Goal: Communication & Community: Participate in discussion

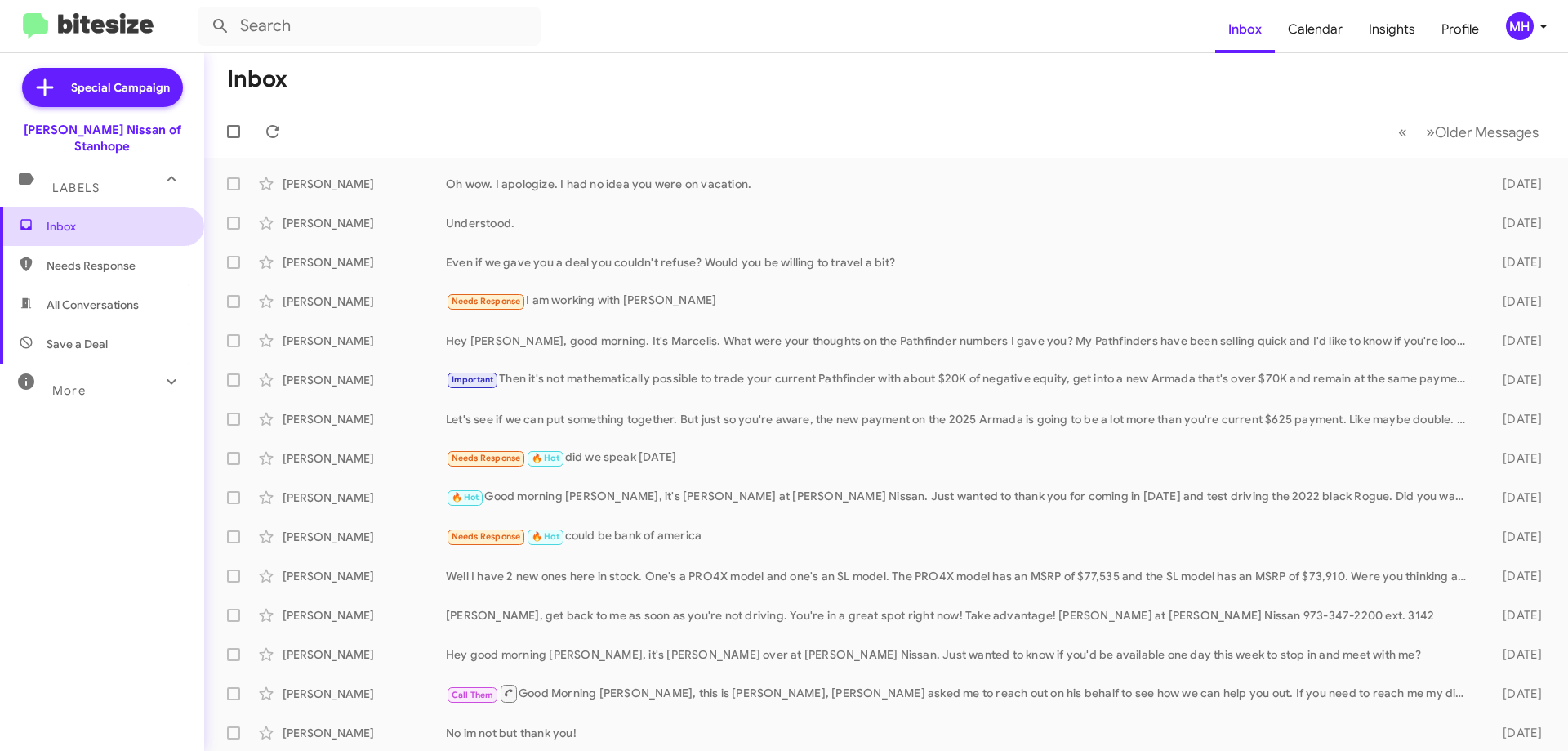
click at [112, 218] on span "Inbox" at bounding box center [115, 226] width 139 height 17
click at [117, 297] on span "All Conversations" at bounding box center [93, 305] width 93 height 17
type input "in:all-conversations"
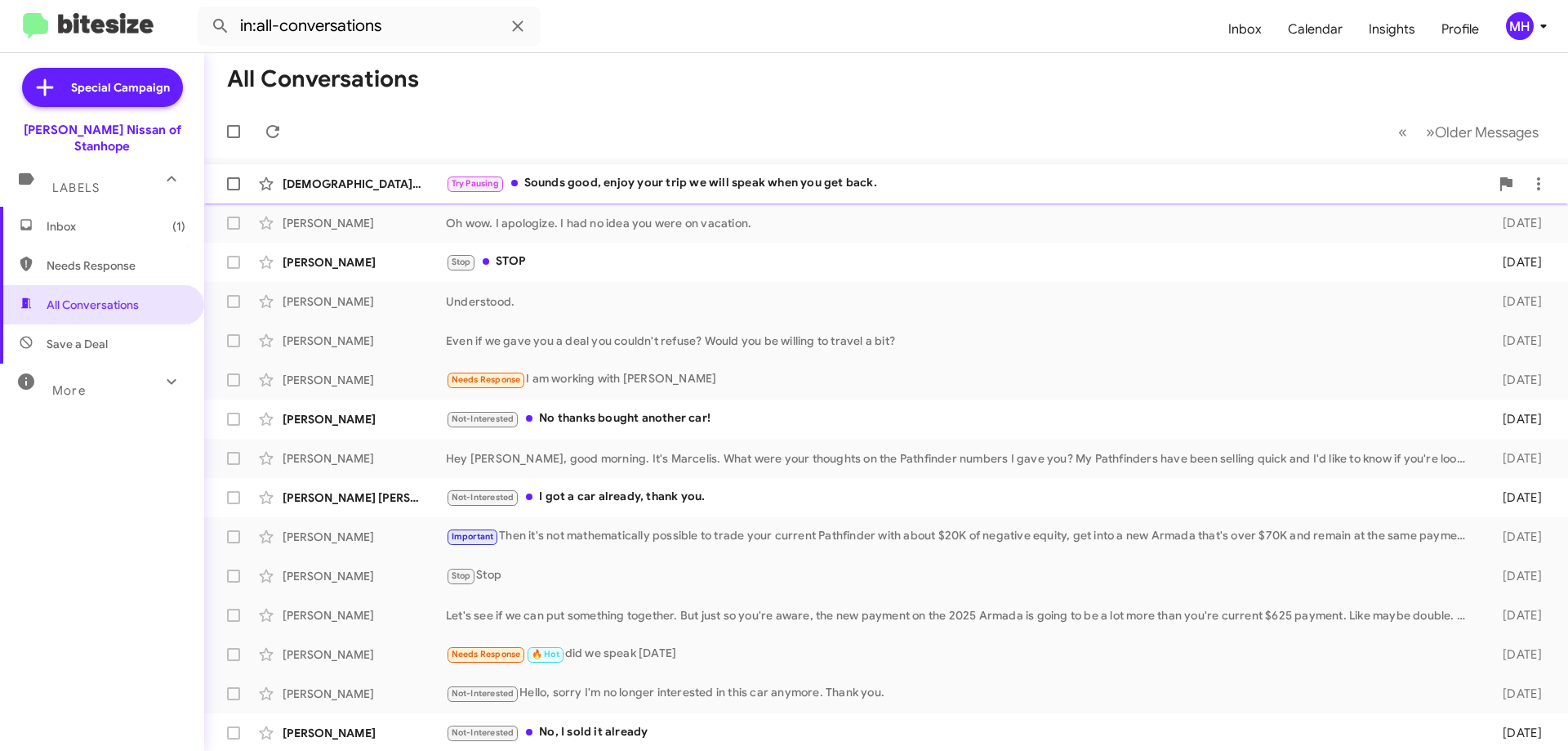
click at [591, 183] on div "Try Pausing Sounds good, enjoy your trip we will speak when you get back." at bounding box center [968, 183] width 1044 height 19
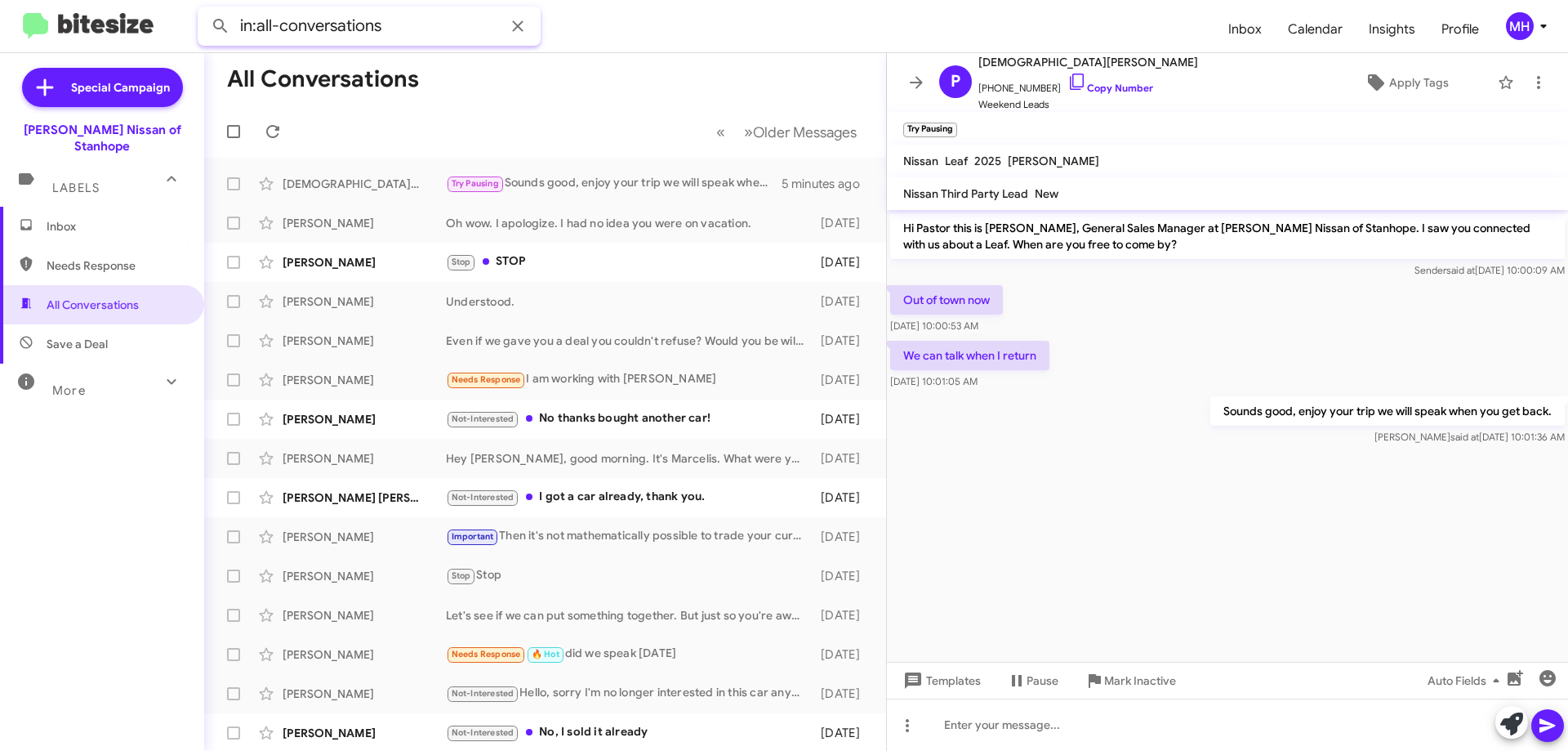
click at [431, 25] on input "in:all-conversations" at bounding box center [368, 25] width 343 height 39
click at [430, 24] on input "in:all-conversations" at bounding box center [368, 25] width 343 height 39
click at [204, 10] on button at bounding box center [220, 25] width 32 height 32
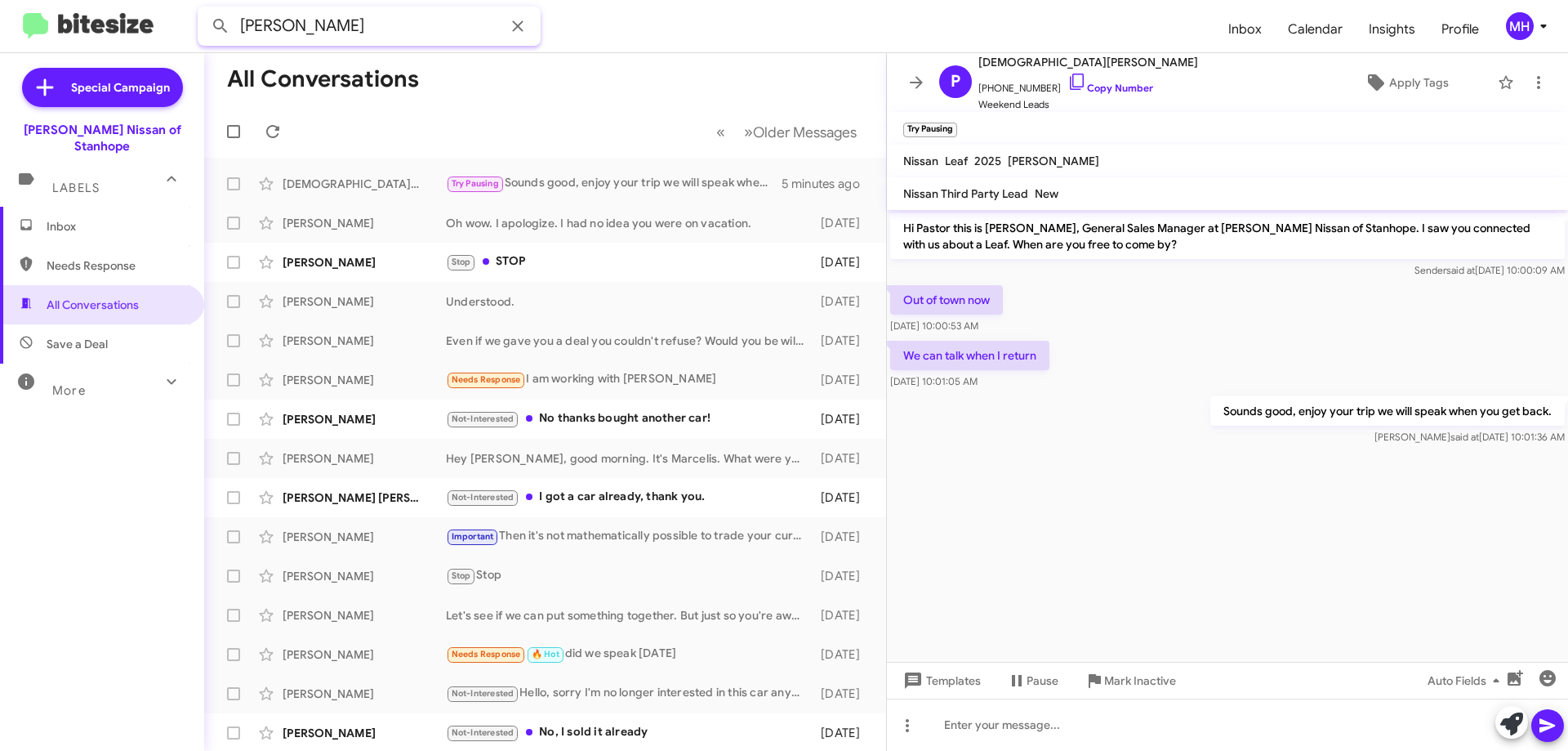
type input "[PERSON_NAME]"
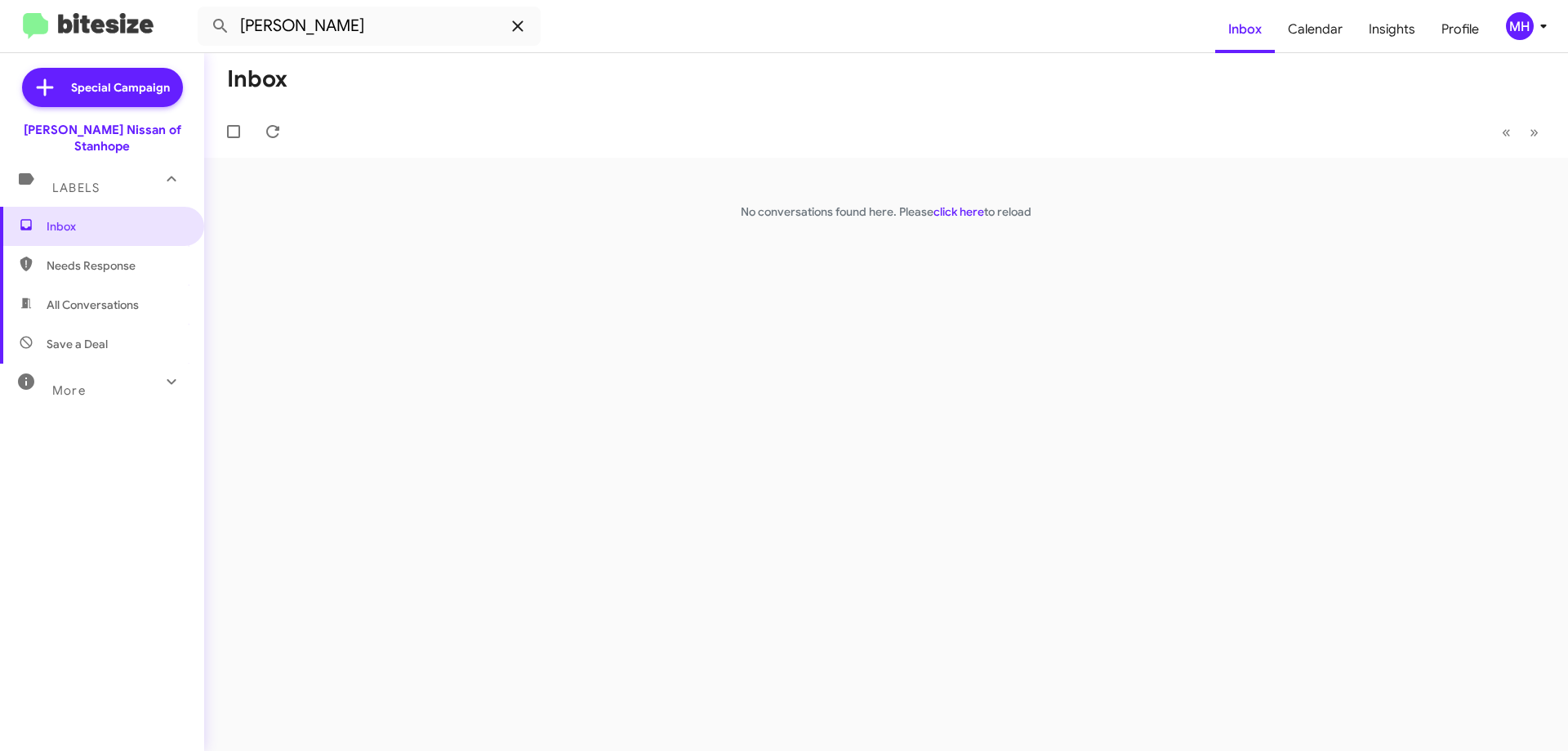
click at [523, 22] on icon at bounding box center [518, 25] width 10 height 10
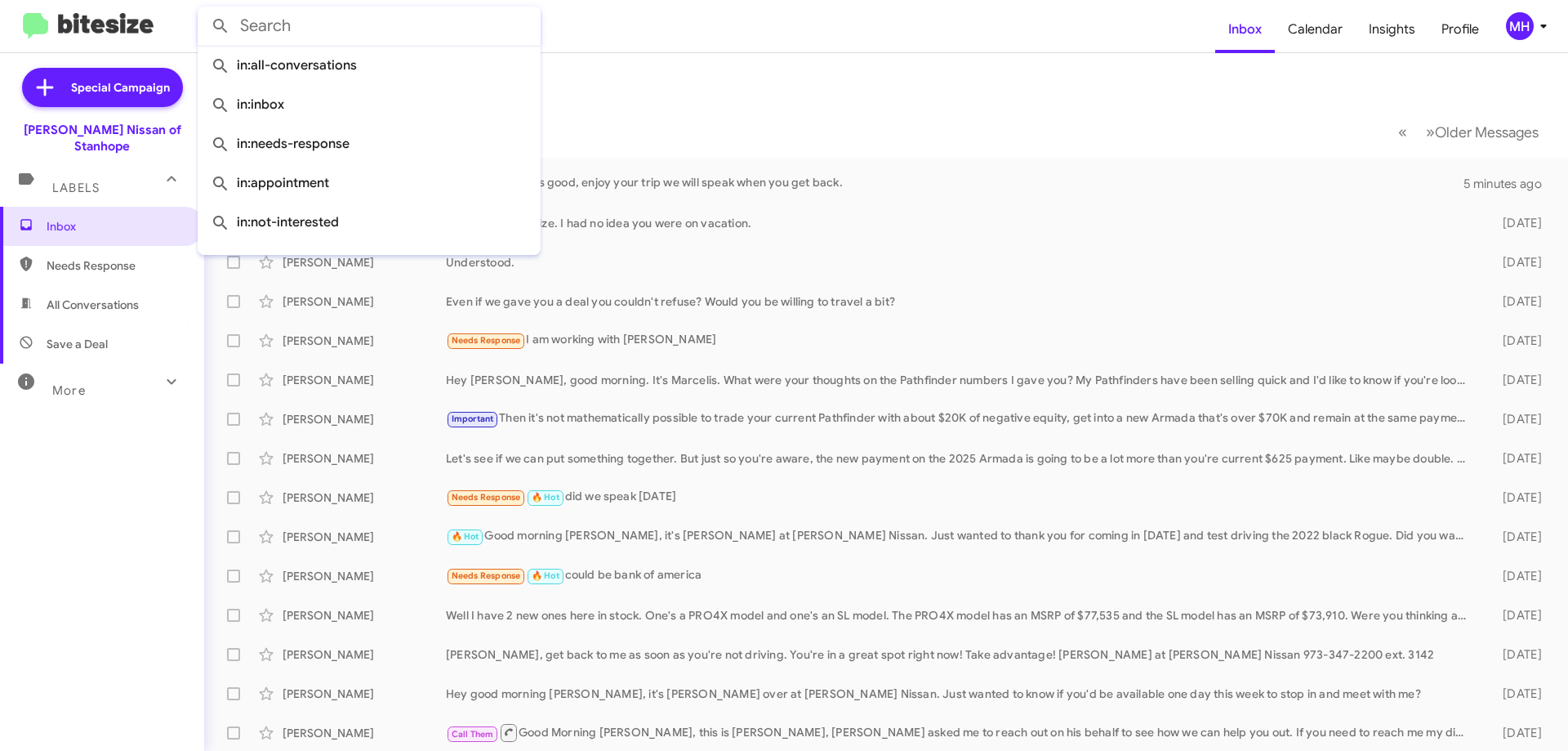
click at [769, 39] on form at bounding box center [706, 25] width 1018 height 39
